Goal: Task Accomplishment & Management: Use online tool/utility

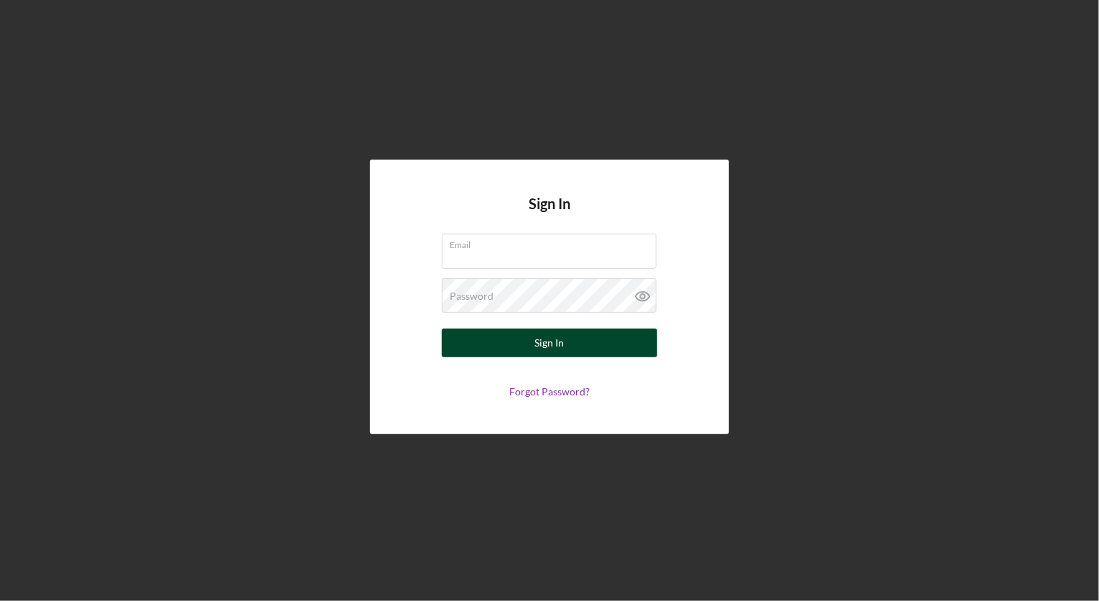
type input "[EMAIL_ADDRESS][DOMAIN_NAME]"
click at [544, 346] on div "Sign In" at bounding box center [549, 342] width 29 height 29
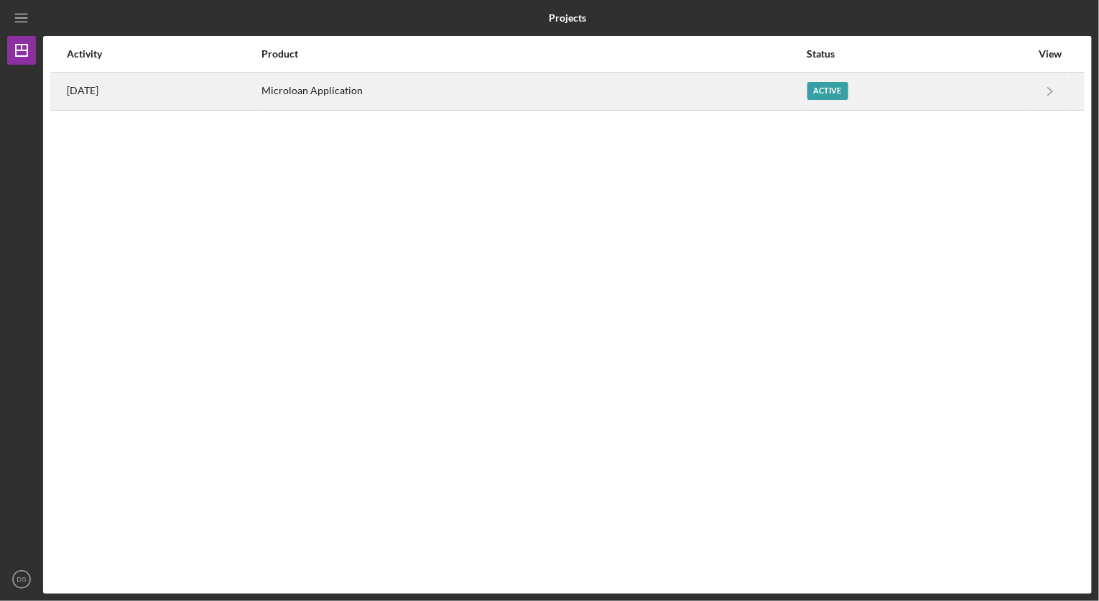
click at [841, 91] on div "Active" at bounding box center [828, 91] width 41 height 18
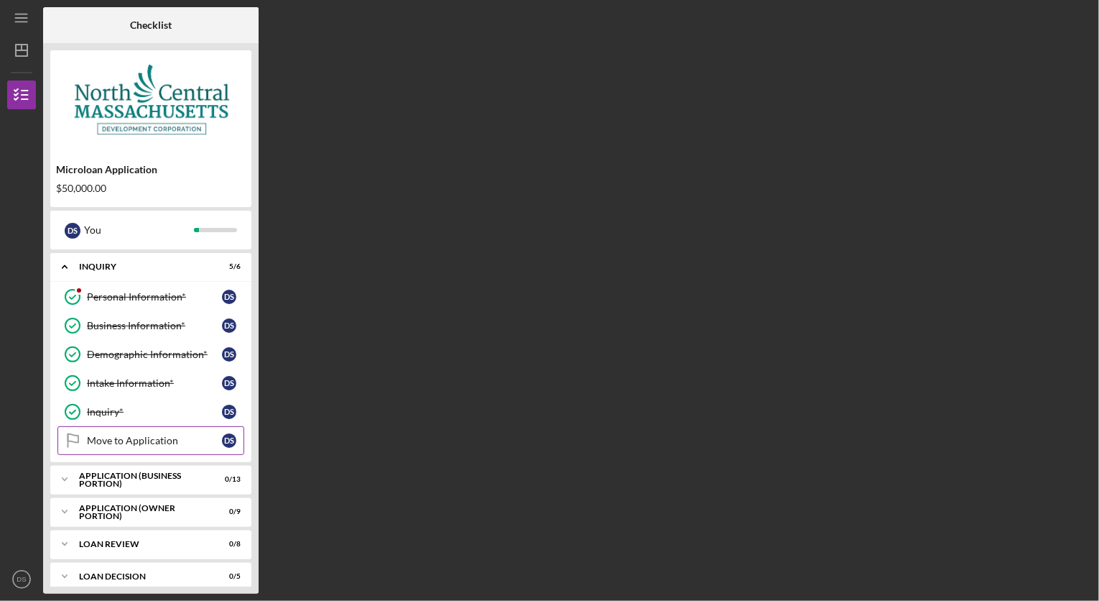
click at [137, 440] on div "Move to Application" at bounding box center [154, 440] width 135 height 11
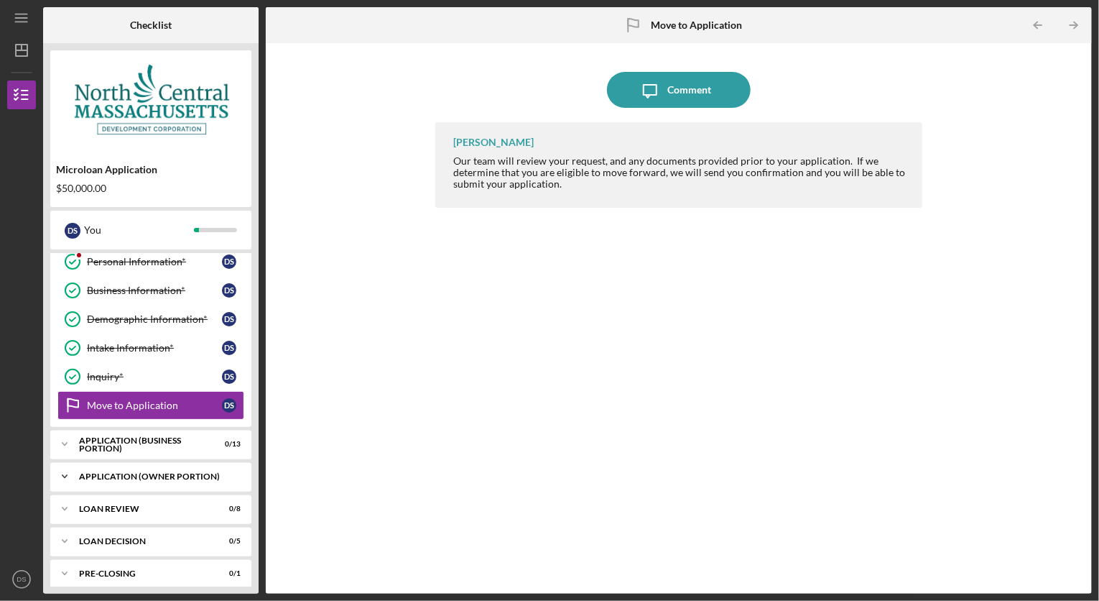
scroll to position [75, 0]
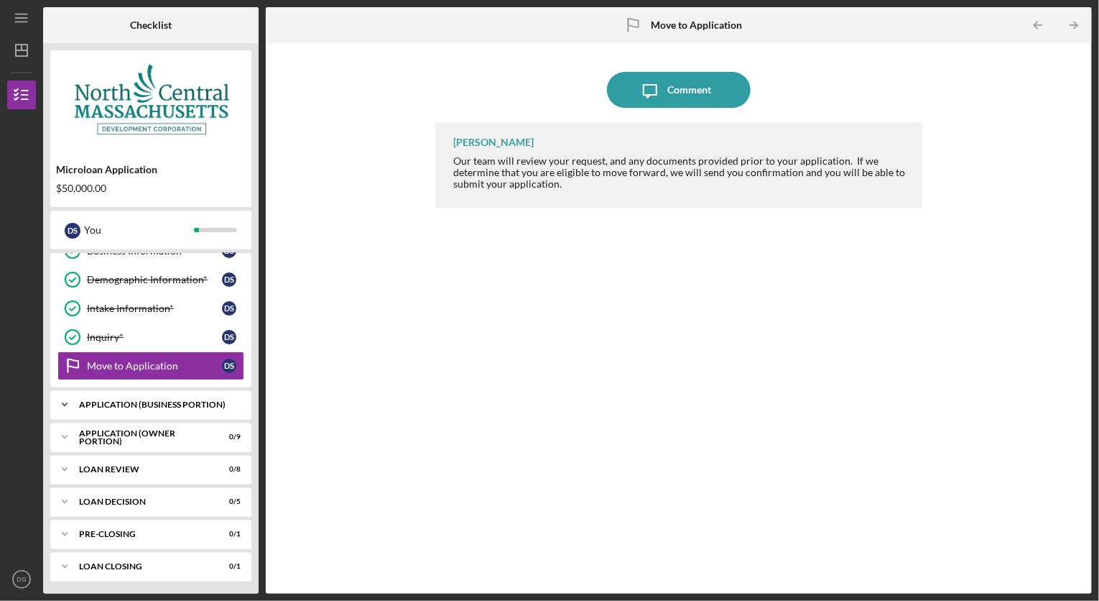
click at [129, 403] on div "APPLICATION (BUSINESS PORTION)" at bounding box center [156, 404] width 154 height 9
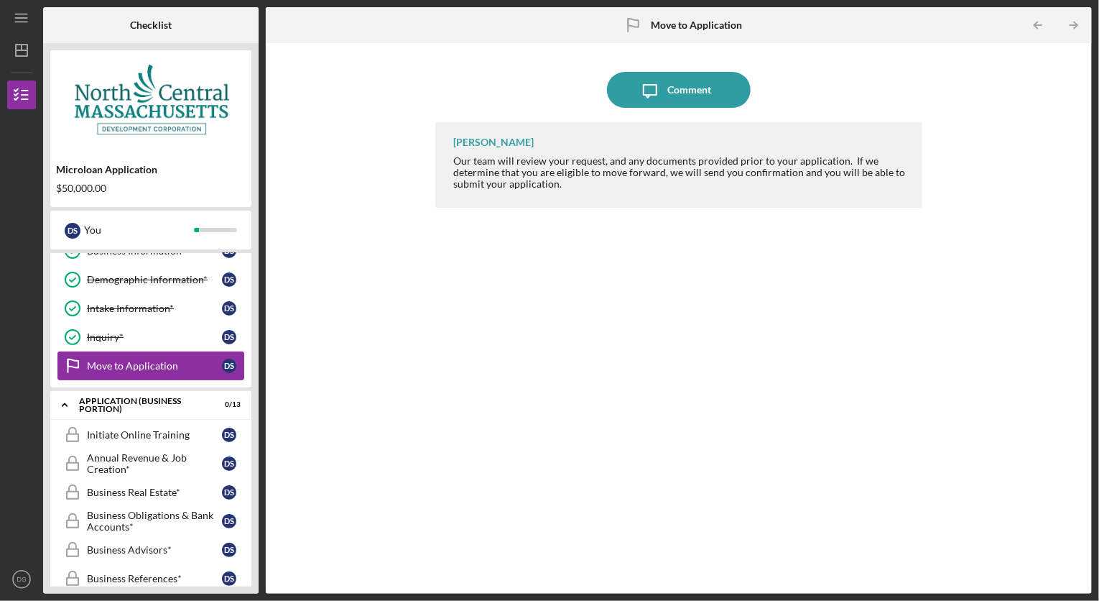
click at [127, 364] on div "Move to Application" at bounding box center [154, 365] width 135 height 11
click at [500, 142] on div "[PERSON_NAME]" at bounding box center [493, 142] width 80 height 11
